Goal: Task Accomplishment & Management: Use online tool/utility

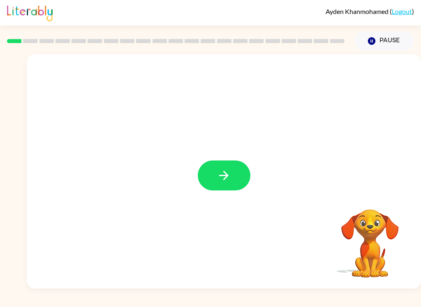
click at [216, 185] on button "button" at bounding box center [224, 176] width 53 height 30
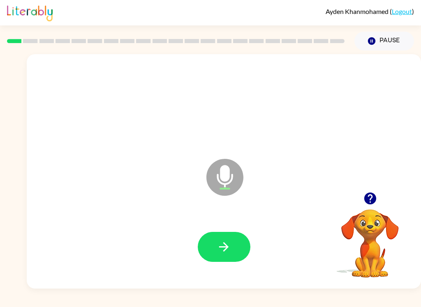
click at [228, 247] on icon "button" at bounding box center [223, 247] width 9 height 9
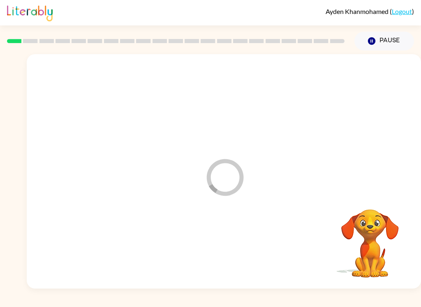
click at [227, 247] on div at bounding box center [224, 247] width 378 height 67
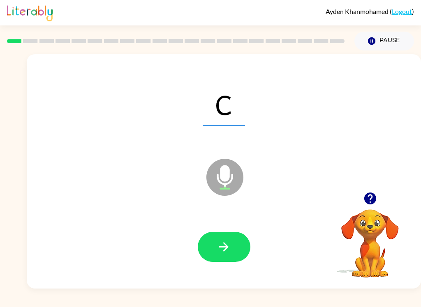
click at [222, 240] on button "button" at bounding box center [224, 247] width 53 height 30
click at [220, 242] on icon "button" at bounding box center [224, 247] width 14 height 14
click at [222, 254] on icon "button" at bounding box center [224, 247] width 14 height 14
click at [234, 246] on button "button" at bounding box center [224, 247] width 53 height 30
click at [218, 245] on icon "button" at bounding box center [224, 247] width 14 height 14
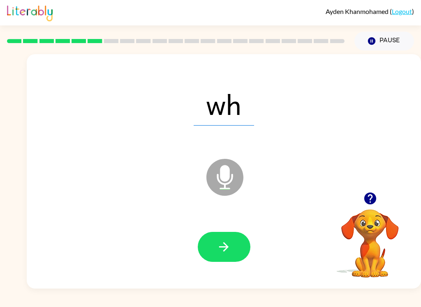
click at [209, 243] on button "button" at bounding box center [224, 247] width 53 height 30
click at [213, 245] on button "button" at bounding box center [224, 247] width 53 height 30
click at [220, 245] on icon "button" at bounding box center [224, 247] width 14 height 14
click at [213, 248] on button "button" at bounding box center [224, 247] width 53 height 30
click at [215, 242] on button "button" at bounding box center [224, 247] width 53 height 30
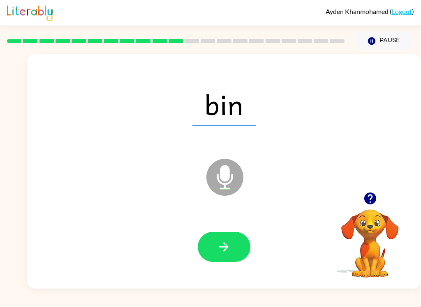
click at [219, 241] on icon "button" at bounding box center [224, 247] width 14 height 14
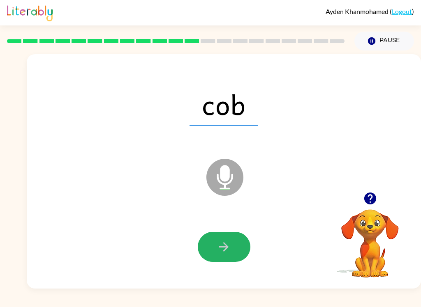
click at [215, 246] on button "button" at bounding box center [224, 247] width 53 height 30
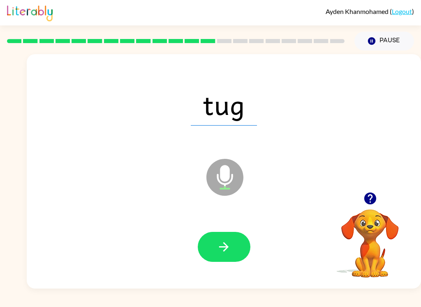
click at [214, 250] on button "button" at bounding box center [224, 247] width 53 height 30
click at [217, 243] on icon "button" at bounding box center [224, 247] width 14 height 14
click at [217, 245] on icon "button" at bounding box center [224, 247] width 14 height 14
click at [218, 242] on icon "button" at bounding box center [224, 247] width 14 height 14
click at [213, 247] on button "button" at bounding box center [224, 247] width 53 height 30
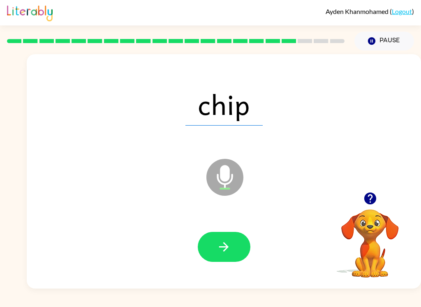
click at [220, 245] on icon "button" at bounding box center [224, 247] width 14 height 14
click at [222, 239] on button "button" at bounding box center [224, 247] width 53 height 30
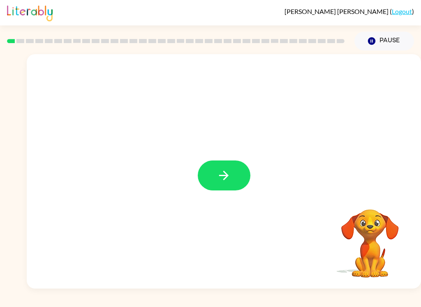
click at [233, 173] on button "button" at bounding box center [224, 176] width 53 height 30
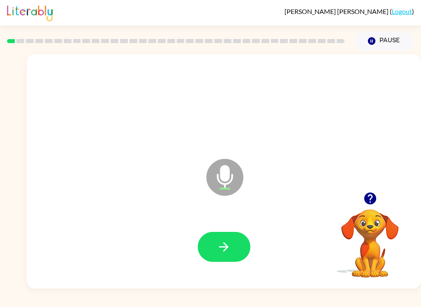
click at [225, 239] on button "button" at bounding box center [224, 247] width 53 height 30
click at [237, 245] on button "button" at bounding box center [224, 247] width 53 height 30
click at [227, 247] on icon "button" at bounding box center [223, 247] width 9 height 9
click at [233, 246] on button "button" at bounding box center [224, 247] width 53 height 30
click at [233, 245] on button "button" at bounding box center [224, 247] width 53 height 30
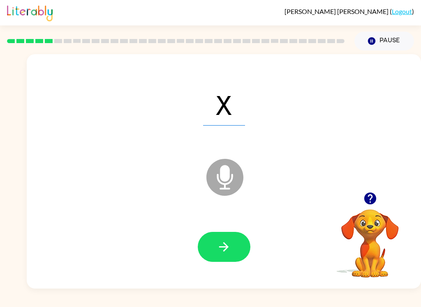
click at [231, 242] on button "button" at bounding box center [224, 247] width 53 height 30
click at [231, 246] on icon "button" at bounding box center [224, 247] width 14 height 14
click at [231, 245] on button "button" at bounding box center [224, 247] width 53 height 30
click at [225, 238] on button "button" at bounding box center [224, 247] width 53 height 30
click at [234, 242] on button "button" at bounding box center [224, 247] width 53 height 30
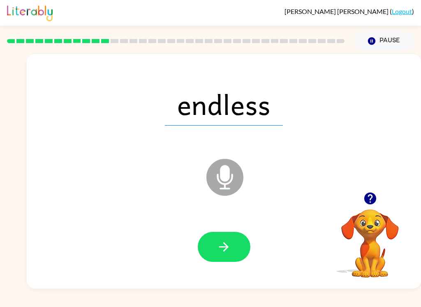
click at [235, 243] on button "button" at bounding box center [224, 247] width 53 height 30
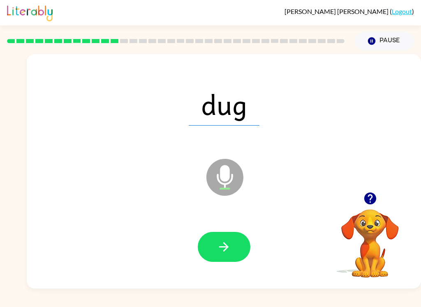
click at [229, 246] on icon "button" at bounding box center [224, 247] width 14 height 14
click at [228, 248] on icon "button" at bounding box center [224, 247] width 14 height 14
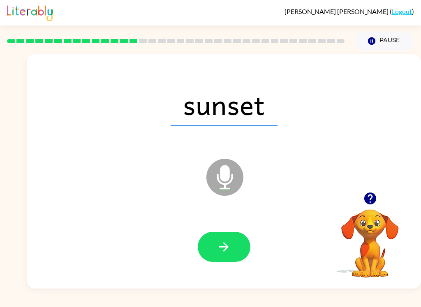
click at [232, 243] on button "button" at bounding box center [224, 247] width 53 height 30
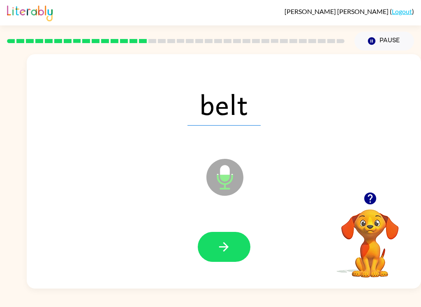
click at [223, 246] on icon "button" at bounding box center [224, 247] width 14 height 14
click at [224, 246] on icon "button" at bounding box center [224, 247] width 14 height 14
click at [219, 244] on icon "button" at bounding box center [224, 247] width 14 height 14
click at [231, 248] on icon "button" at bounding box center [224, 247] width 14 height 14
click at [232, 245] on button "button" at bounding box center [224, 247] width 53 height 30
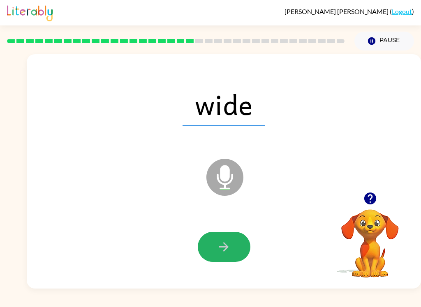
click at [232, 245] on button "button" at bounding box center [224, 247] width 53 height 30
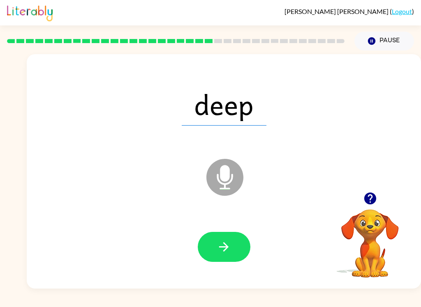
click at [241, 239] on button "button" at bounding box center [224, 247] width 53 height 30
click at [238, 239] on button "button" at bounding box center [224, 247] width 53 height 30
click at [230, 249] on icon "button" at bounding box center [224, 247] width 14 height 14
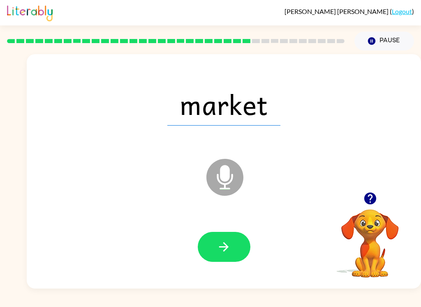
click at [229, 240] on icon "button" at bounding box center [224, 247] width 14 height 14
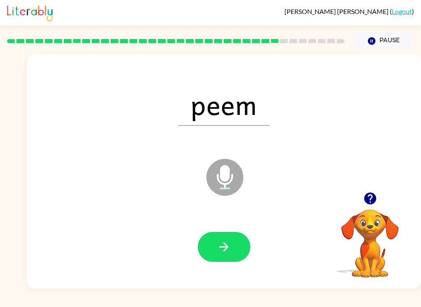
click at [222, 243] on icon "button" at bounding box center [224, 247] width 14 height 14
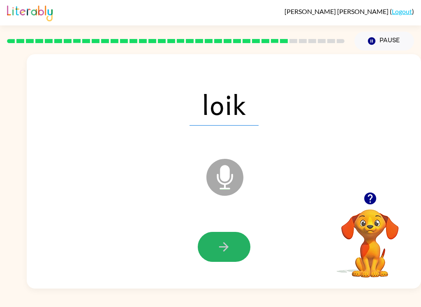
click at [236, 247] on button "button" at bounding box center [224, 247] width 53 height 30
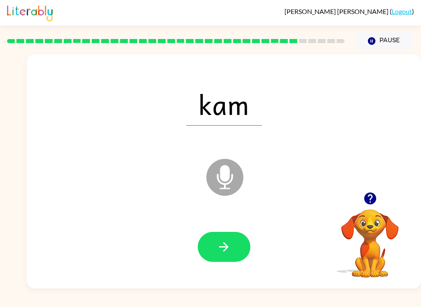
click at [234, 246] on button "button" at bounding box center [224, 247] width 53 height 30
click at [228, 255] on button "button" at bounding box center [224, 247] width 53 height 30
click at [231, 249] on button "button" at bounding box center [224, 247] width 53 height 30
click at [233, 250] on button "button" at bounding box center [224, 247] width 53 height 30
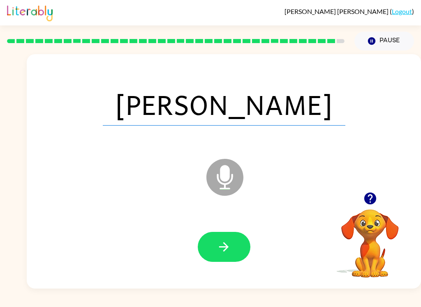
click at [232, 248] on button "button" at bounding box center [224, 247] width 53 height 30
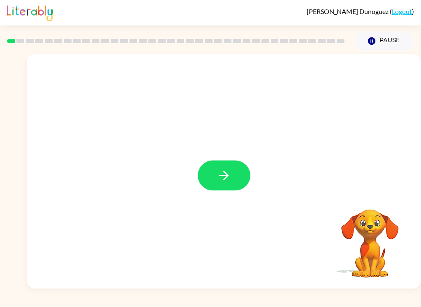
click at [222, 173] on icon "button" at bounding box center [224, 176] width 14 height 14
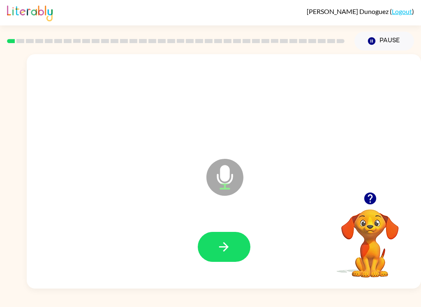
click at [223, 247] on icon "button" at bounding box center [223, 247] width 9 height 9
click at [214, 249] on button "button" at bounding box center [224, 247] width 53 height 30
click at [220, 250] on icon "button" at bounding box center [224, 247] width 14 height 14
click at [224, 245] on icon "button" at bounding box center [224, 247] width 14 height 14
click at [222, 252] on icon "button" at bounding box center [224, 247] width 14 height 14
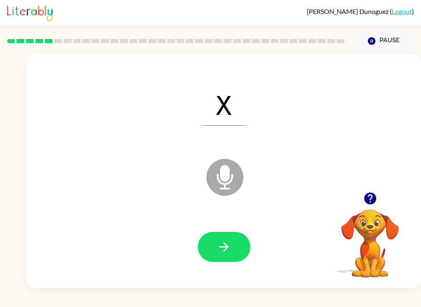
click at [220, 248] on icon "button" at bounding box center [223, 247] width 9 height 9
click at [217, 246] on icon "button" at bounding box center [224, 247] width 14 height 14
click at [222, 247] on icon "button" at bounding box center [223, 247] width 9 height 9
click at [216, 241] on button "button" at bounding box center [224, 247] width 53 height 30
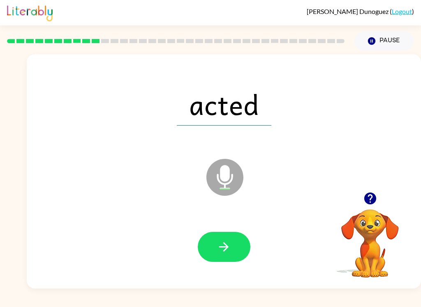
click at [223, 247] on icon "button" at bounding box center [224, 247] width 14 height 14
click at [219, 245] on icon "button" at bounding box center [224, 247] width 14 height 14
click at [217, 245] on icon "button" at bounding box center [224, 247] width 14 height 14
click at [219, 248] on icon "button" at bounding box center [224, 247] width 14 height 14
click at [220, 250] on icon "button" at bounding box center [224, 247] width 14 height 14
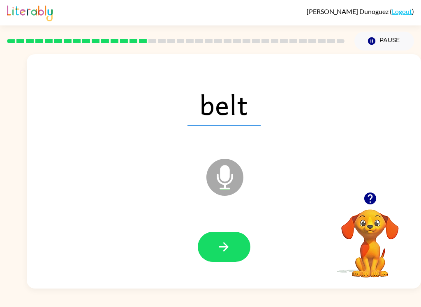
click at [217, 247] on icon "button" at bounding box center [224, 247] width 14 height 14
click at [216, 244] on button "button" at bounding box center [224, 247] width 53 height 30
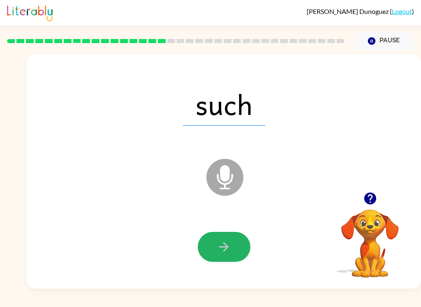
click at [220, 245] on icon "button" at bounding box center [224, 247] width 14 height 14
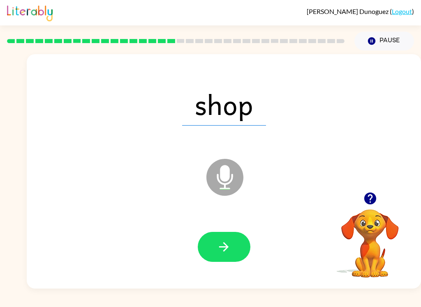
click at [216, 238] on button "button" at bounding box center [224, 247] width 53 height 30
click at [218, 241] on icon "button" at bounding box center [224, 247] width 14 height 14
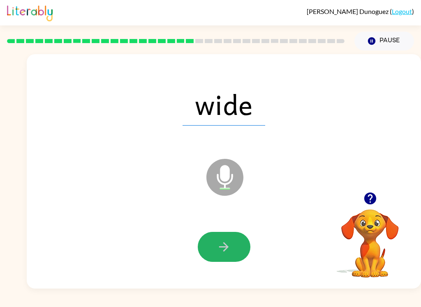
click at [213, 246] on button "button" at bounding box center [224, 247] width 53 height 30
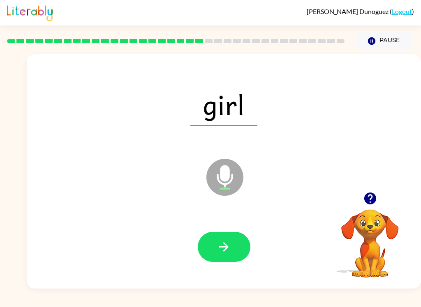
click at [222, 242] on icon "button" at bounding box center [224, 247] width 14 height 14
click at [216, 245] on button "button" at bounding box center [224, 247] width 53 height 30
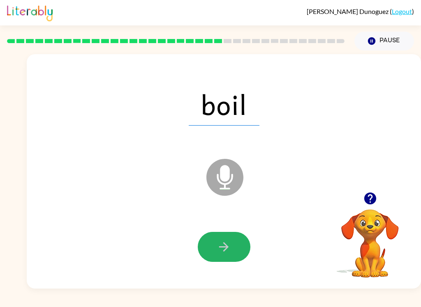
click at [218, 250] on icon "button" at bounding box center [224, 247] width 14 height 14
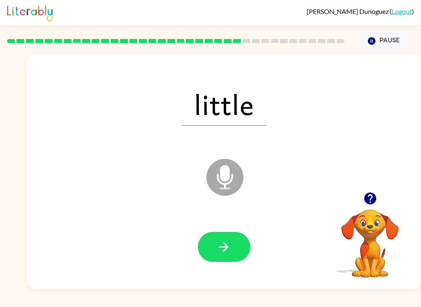
click at [216, 248] on button "button" at bounding box center [224, 247] width 53 height 30
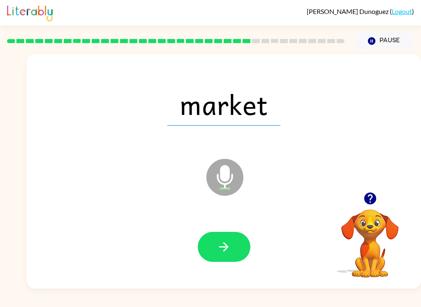
click at [215, 245] on button "button" at bounding box center [224, 247] width 53 height 30
click at [212, 243] on button "button" at bounding box center [224, 247] width 53 height 30
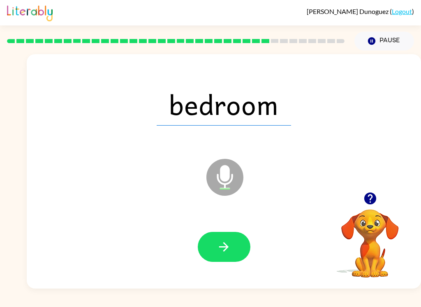
click at [220, 243] on icon "button" at bounding box center [224, 247] width 14 height 14
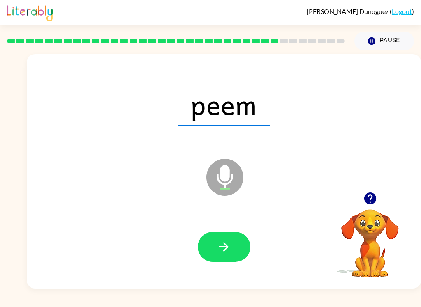
click at [216, 247] on button "button" at bounding box center [224, 247] width 53 height 30
click at [219, 245] on icon "button" at bounding box center [224, 247] width 14 height 14
click at [221, 246] on icon "button" at bounding box center [224, 247] width 14 height 14
click at [213, 246] on button "button" at bounding box center [224, 247] width 53 height 30
click at [216, 246] on button "button" at bounding box center [224, 247] width 53 height 30
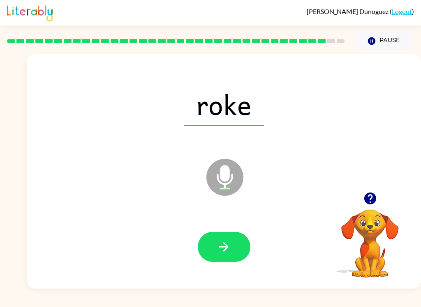
click at [213, 247] on button "button" at bounding box center [224, 247] width 53 height 30
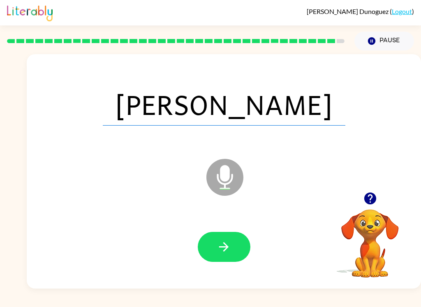
click at [215, 247] on button "button" at bounding box center [224, 247] width 53 height 30
